Goal: Find contact information: Find contact information

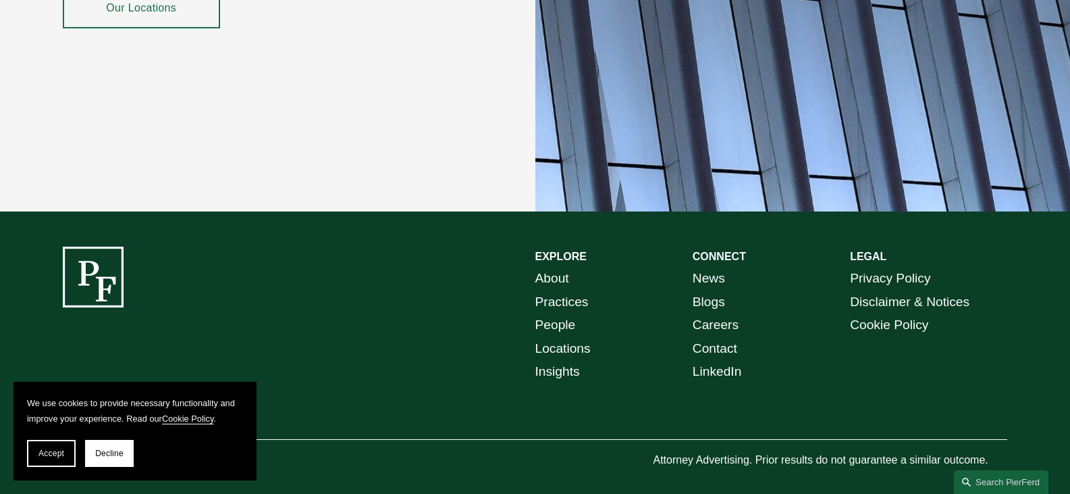
scroll to position [2488, 0]
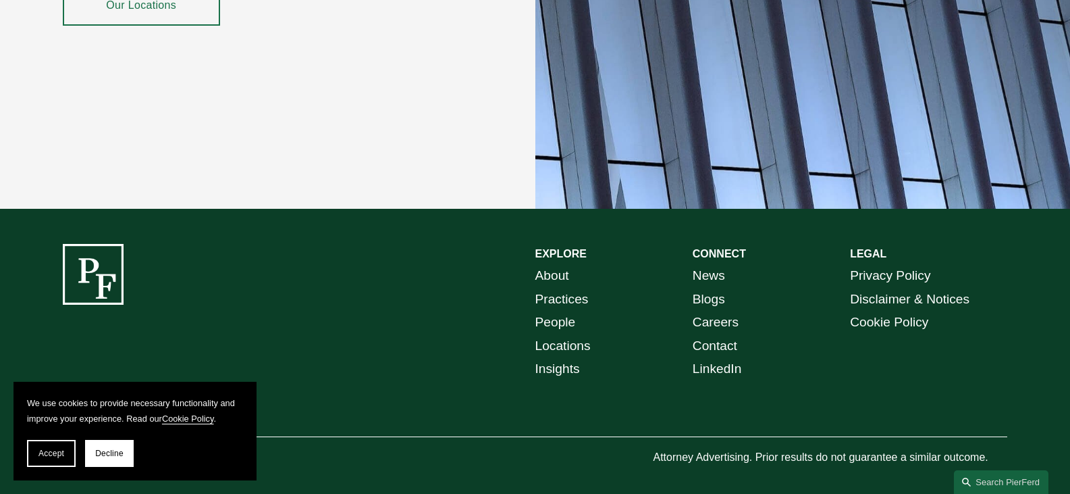
click at [563, 312] on link "People" at bounding box center [555, 323] width 41 height 24
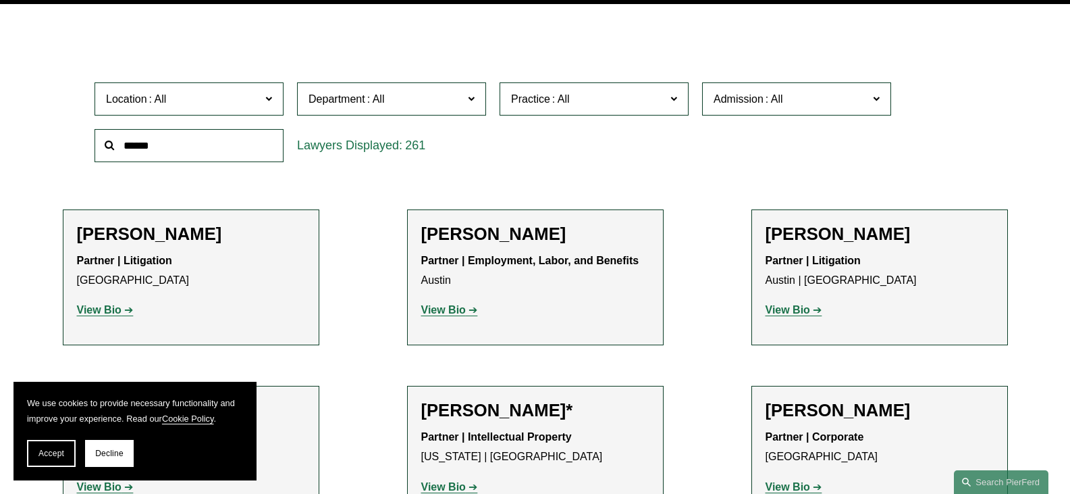
scroll to position [387, 0]
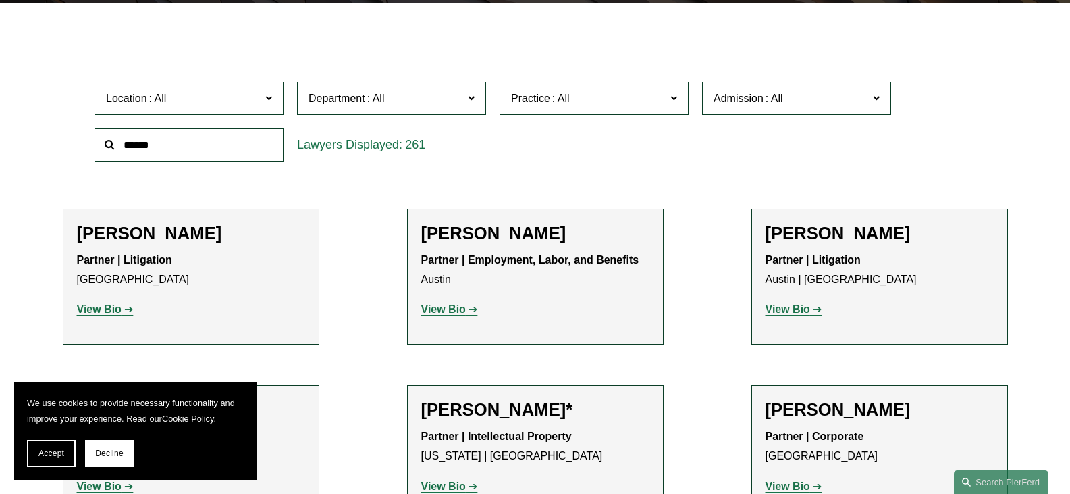
click at [101, 306] on strong "View Bio" at bounding box center [99, 308] width 45 height 11
click at [435, 305] on strong "View Bio" at bounding box center [443, 308] width 45 height 11
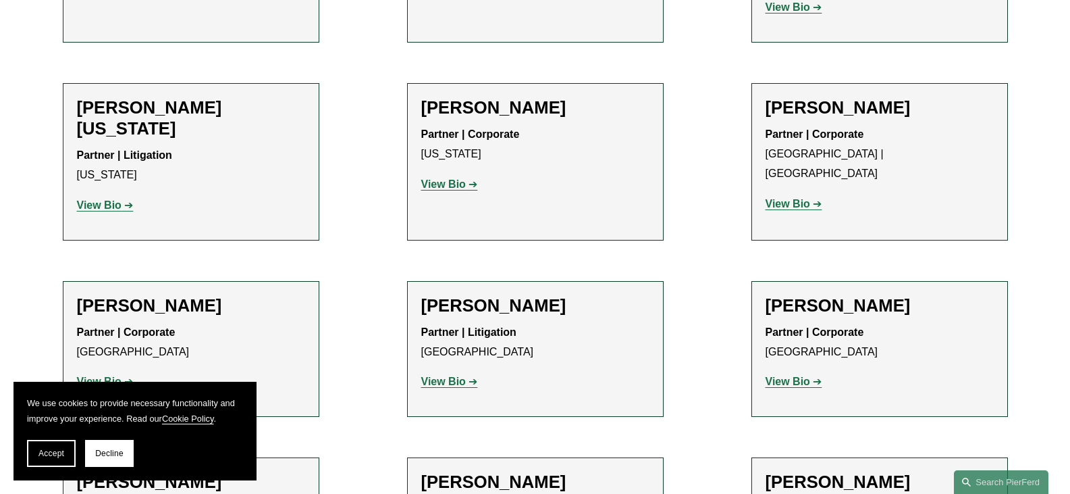
scroll to position [16767, 0]
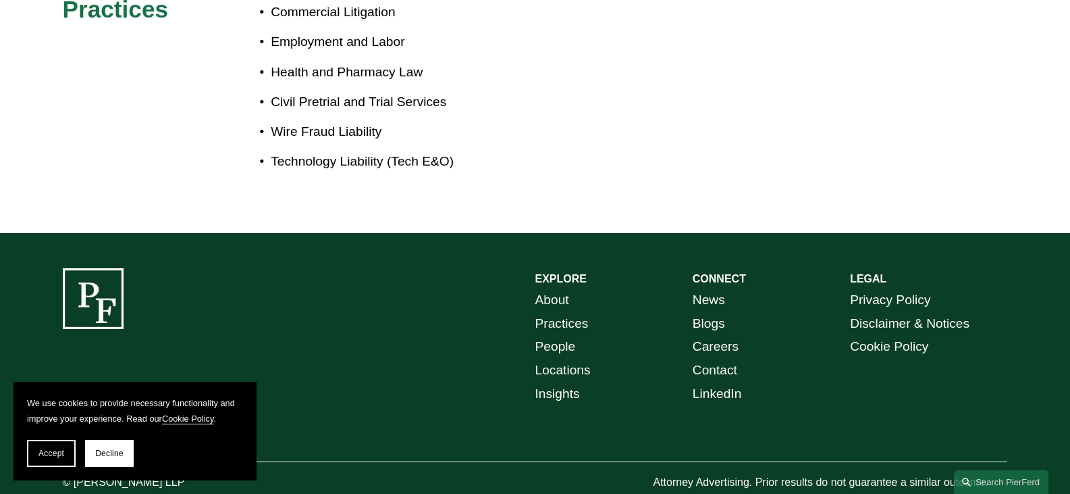
scroll to position [838, 0]
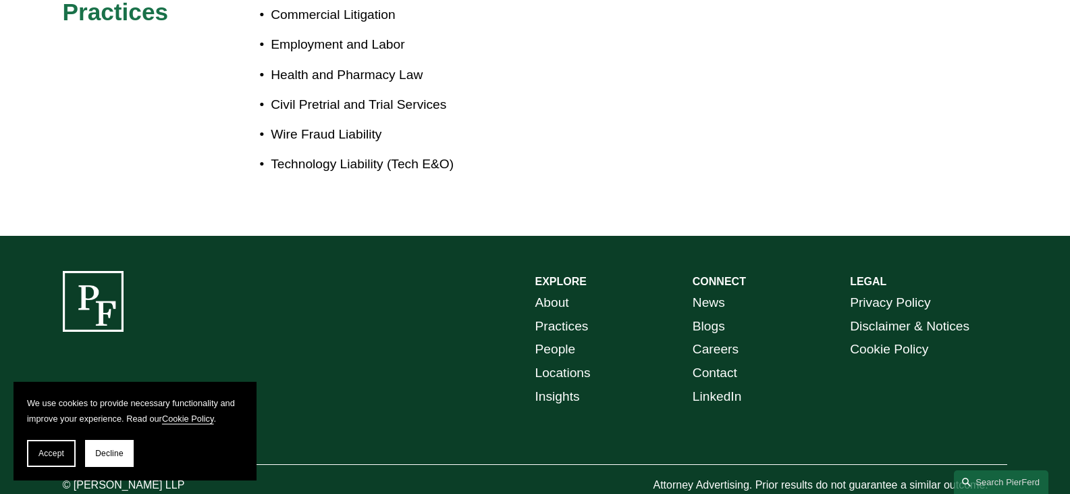
click at [708, 385] on link "LinkedIn" at bounding box center [717, 397] width 49 height 24
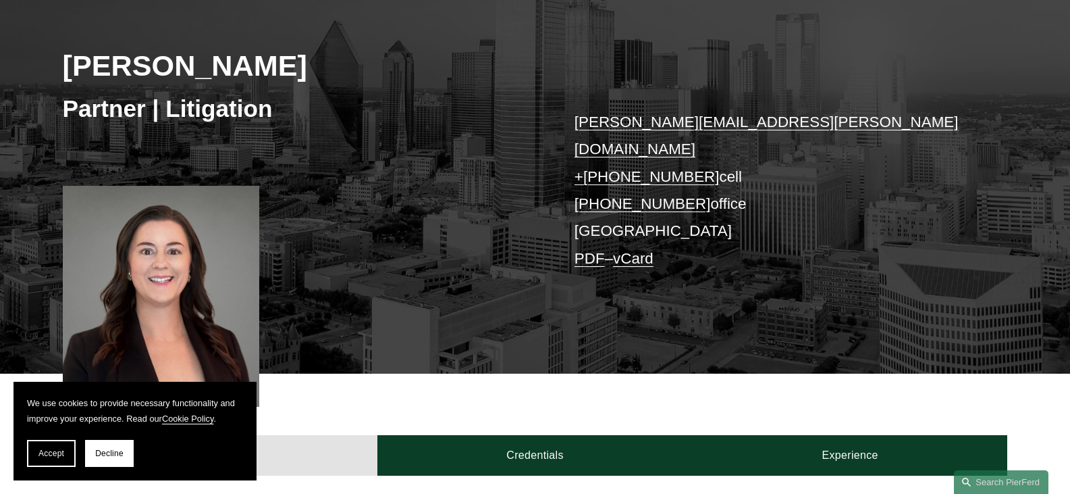
scroll to position [239, 0]
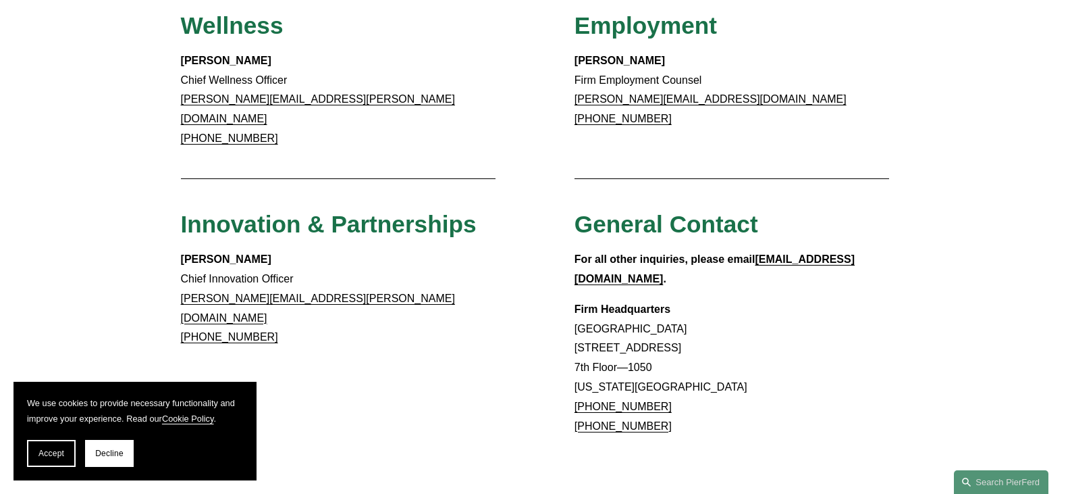
scroll to position [1083, 0]
